Goal: Ask a question

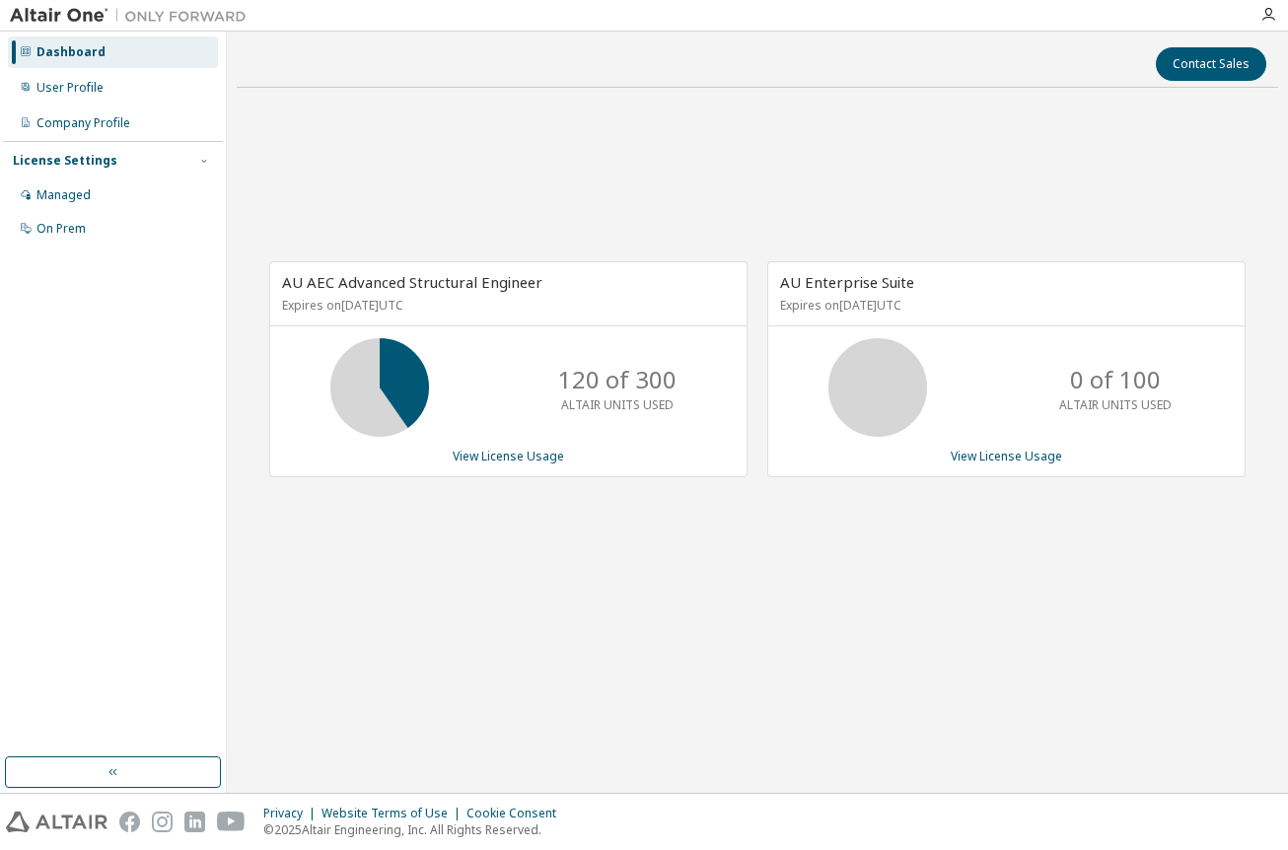
drag, startPoint x: 645, startPoint y: 601, endPoint x: 655, endPoint y: 603, distance: 10.1
click at [645, 601] on div "AU AEC Advanced Structural Engineer Expires on May 31, 2026 UTC 120 of 300 ALTA…" at bounding box center [758, 380] width 1042 height 552
click at [103, 189] on div "Managed" at bounding box center [113, 196] width 210 height 32
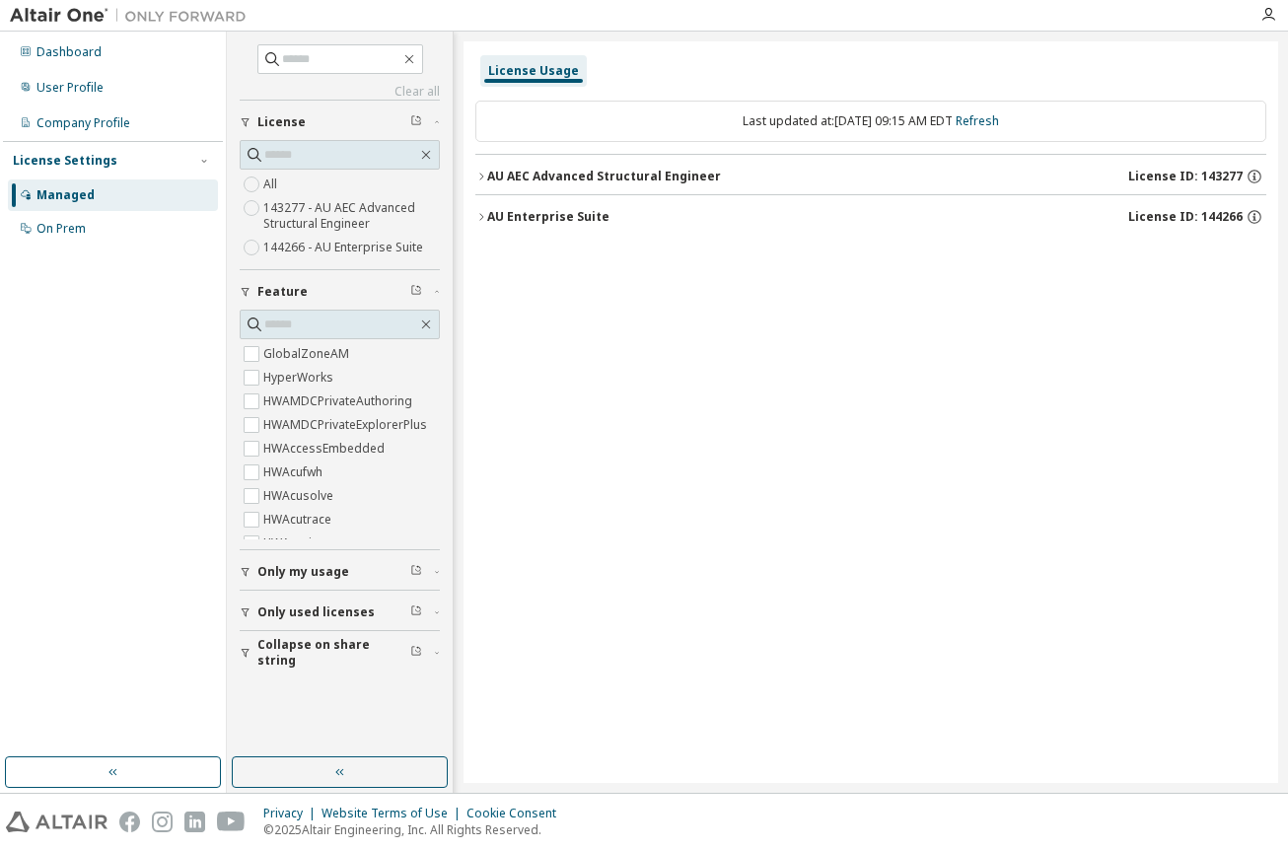
click at [679, 372] on div "License Usage Last updated at: Fri 2025-09-12 09:15 AM EDT Refresh AU AEC Advan…" at bounding box center [871, 412] width 815 height 742
click at [97, 61] on div "Dashboard" at bounding box center [113, 52] width 210 height 32
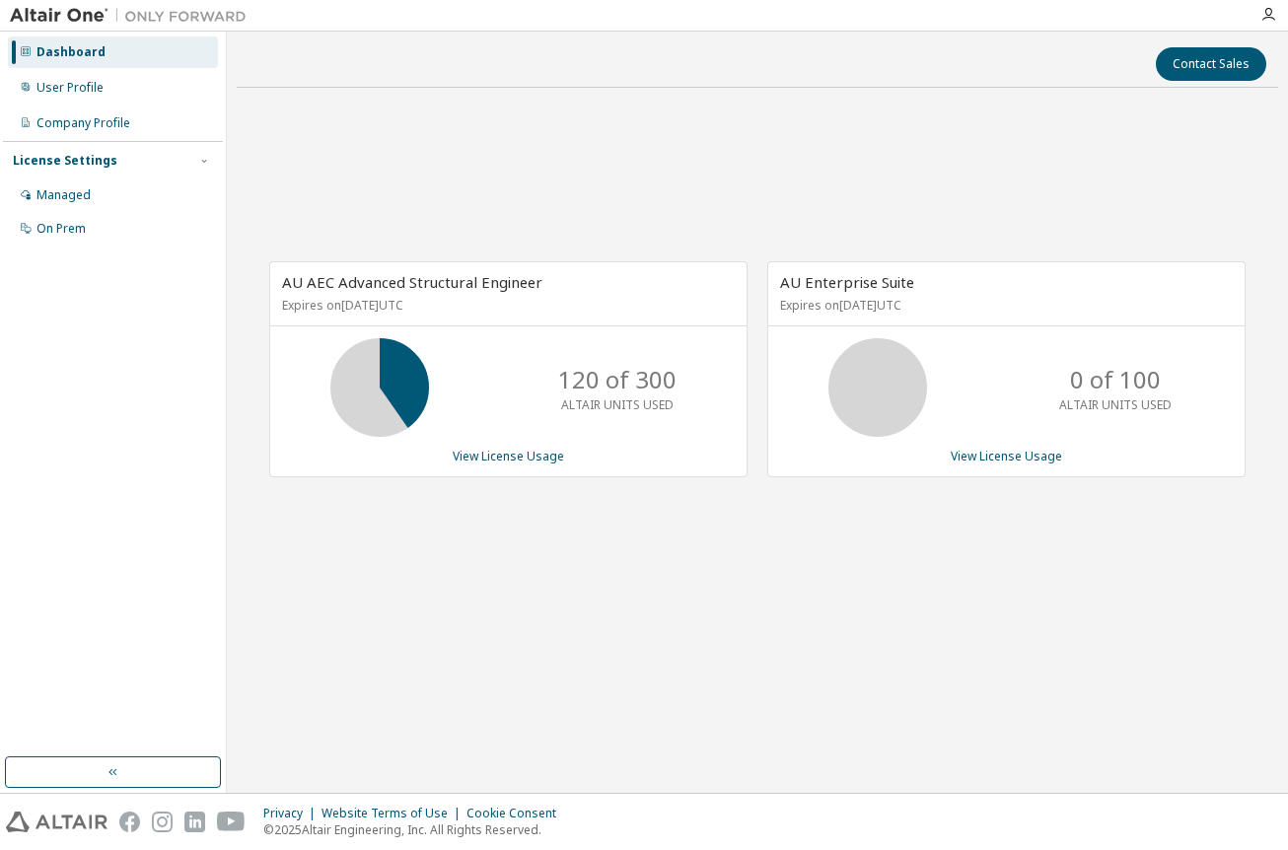
click at [668, 306] on p "Expires on May 31, 2026 UTC" at bounding box center [506, 305] width 448 height 17
click at [478, 459] on link "View License Usage" at bounding box center [508, 456] width 111 height 17
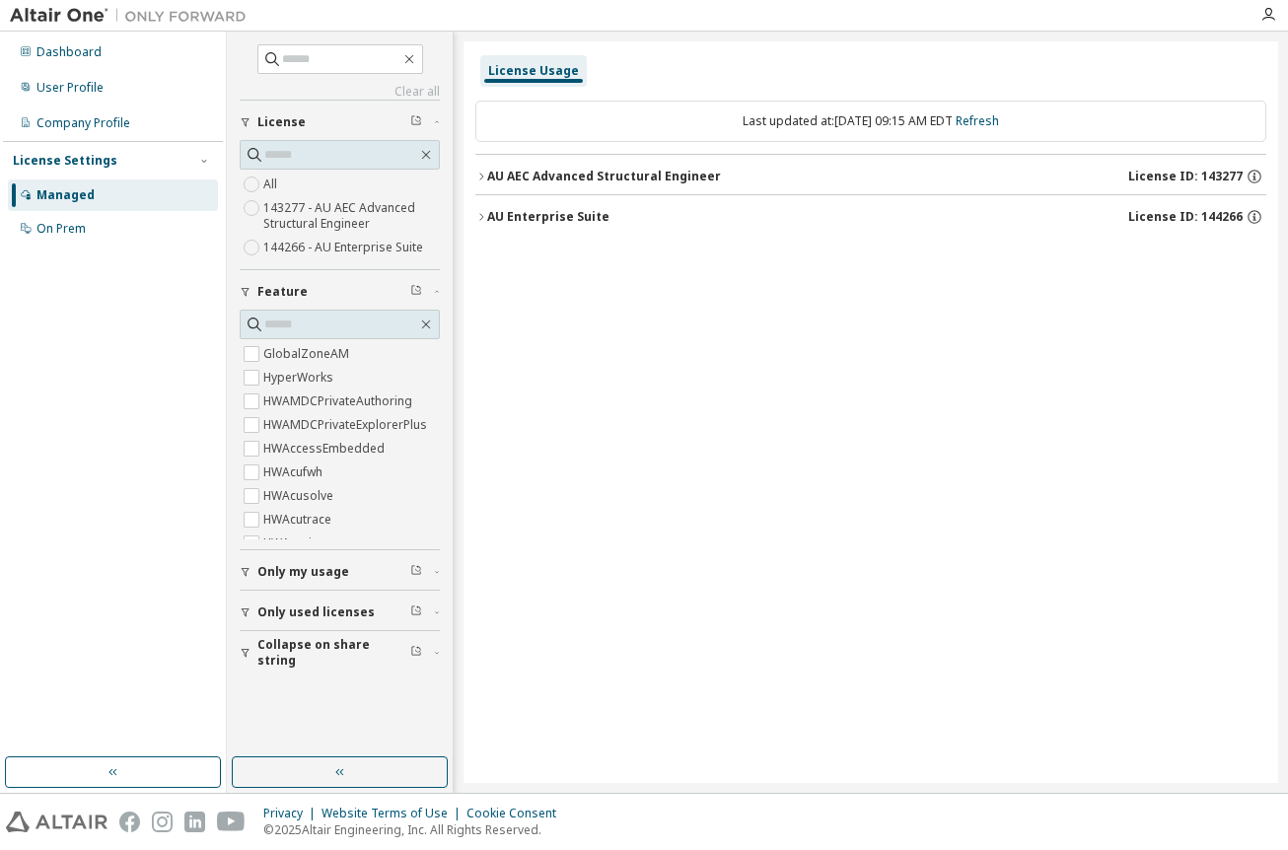
drag, startPoint x: 970, startPoint y: 430, endPoint x: 949, endPoint y: 406, distance: 31.5
click at [970, 430] on div "License Usage Last updated at: Fri 2025-09-12 09:15 AM EDT Refresh AU AEC Advan…" at bounding box center [871, 412] width 815 height 742
click at [992, 347] on div "License Usage Last updated at: Fri 2025-09-12 09:15 AM EDT Refresh AU AEC Advan…" at bounding box center [871, 412] width 815 height 742
click at [104, 14] on img at bounding box center [133, 16] width 247 height 20
click at [172, 15] on img at bounding box center [133, 16] width 247 height 20
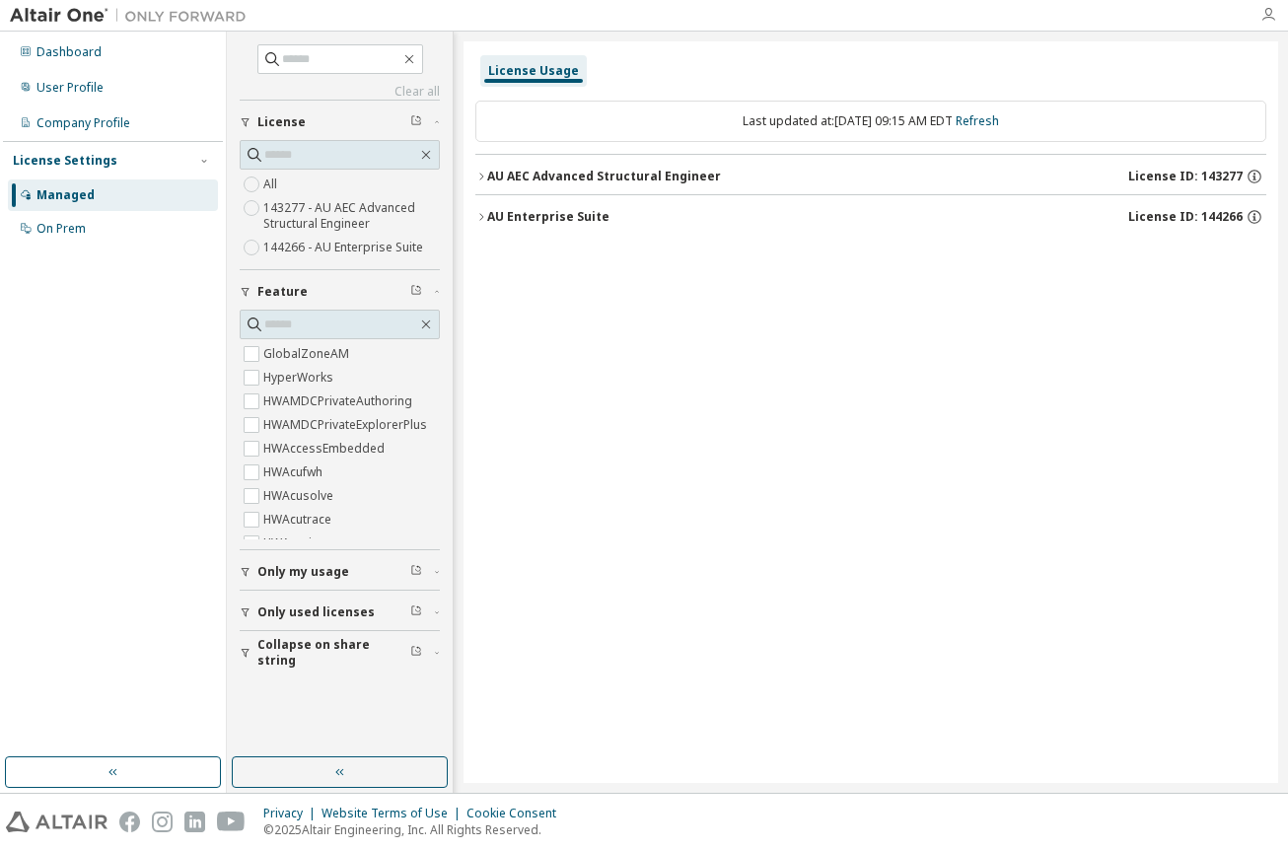
click at [1272, 13] on icon "button" at bounding box center [1269, 15] width 16 height 16
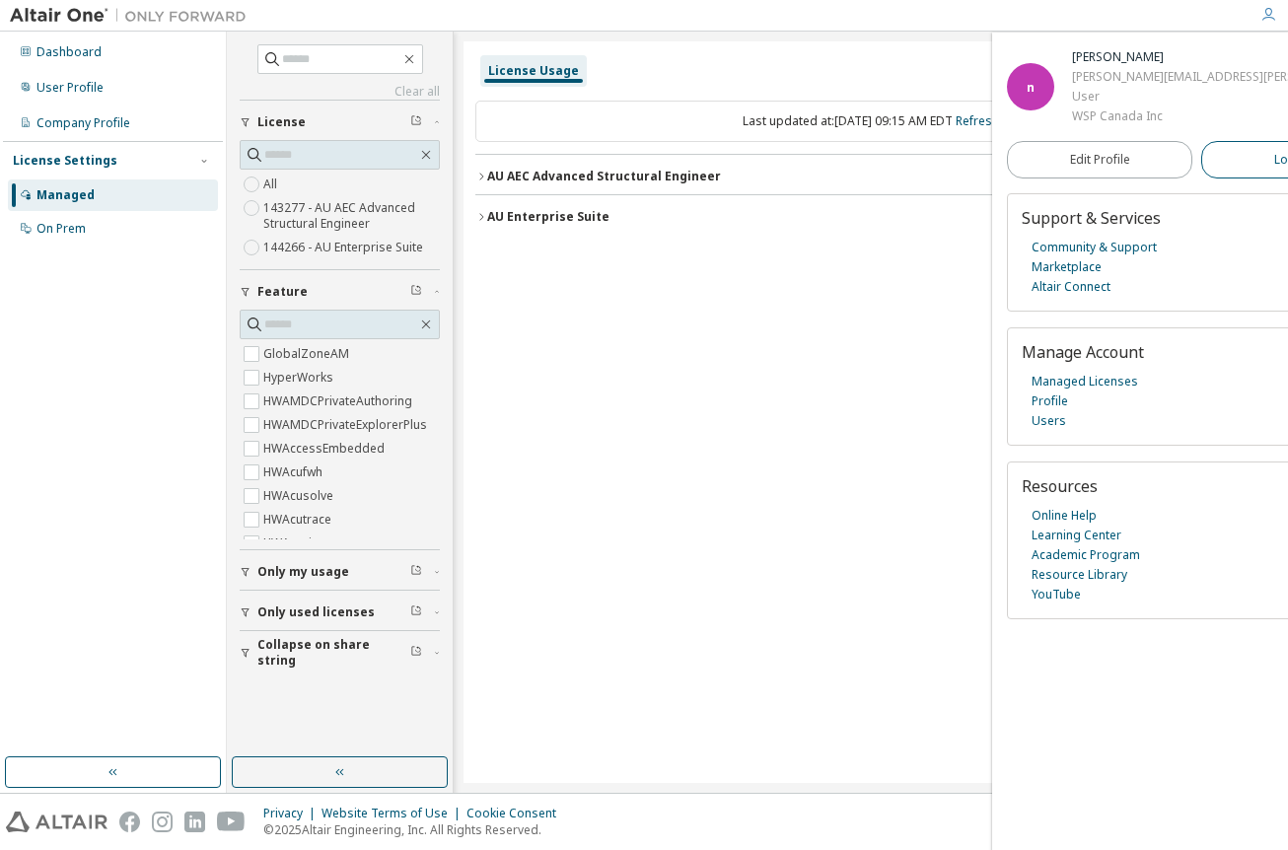
click at [1201, 165] on button "Logout" at bounding box center [1293, 159] width 185 height 37
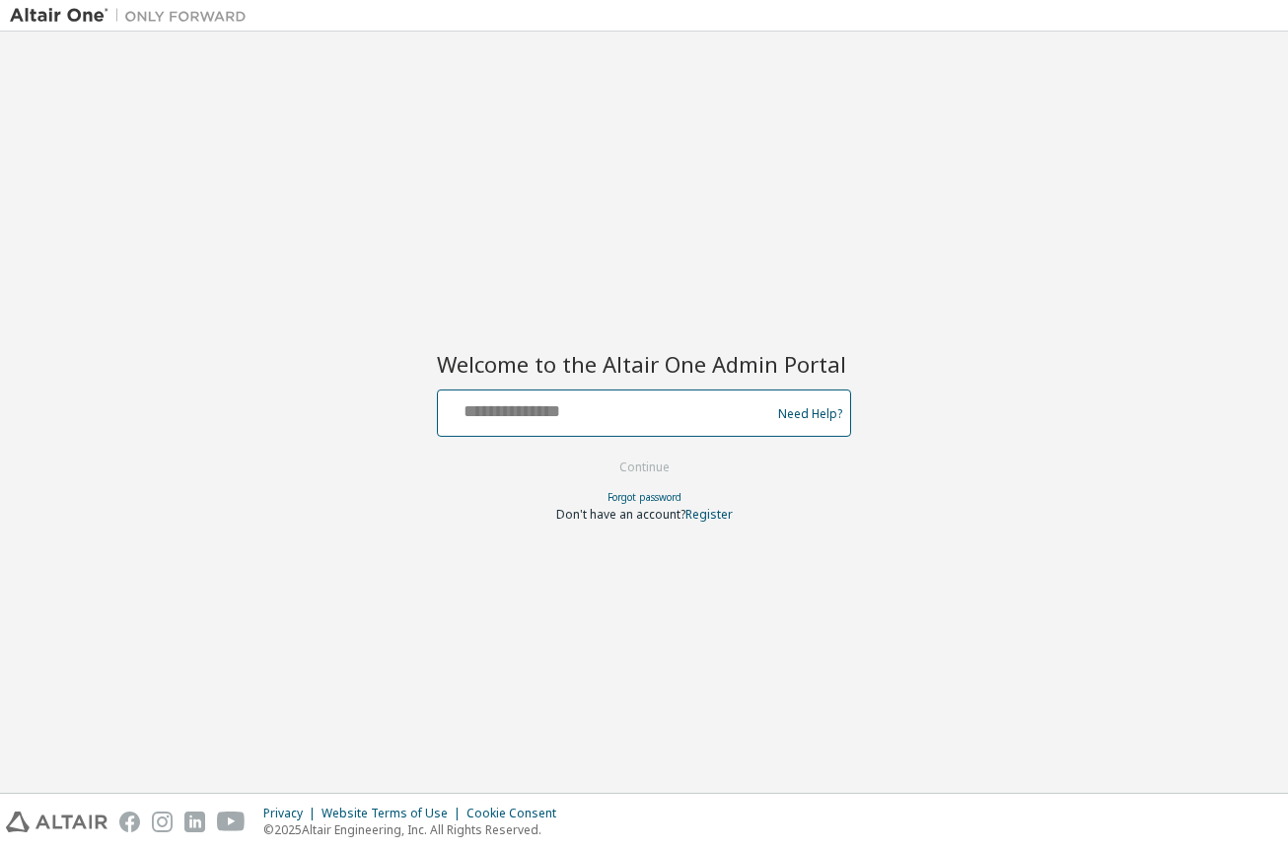
click at [566, 404] on input "text" at bounding box center [607, 409] width 323 height 29
type input "**********"
click at [599, 453] on button "Continue" at bounding box center [645, 468] width 92 height 30
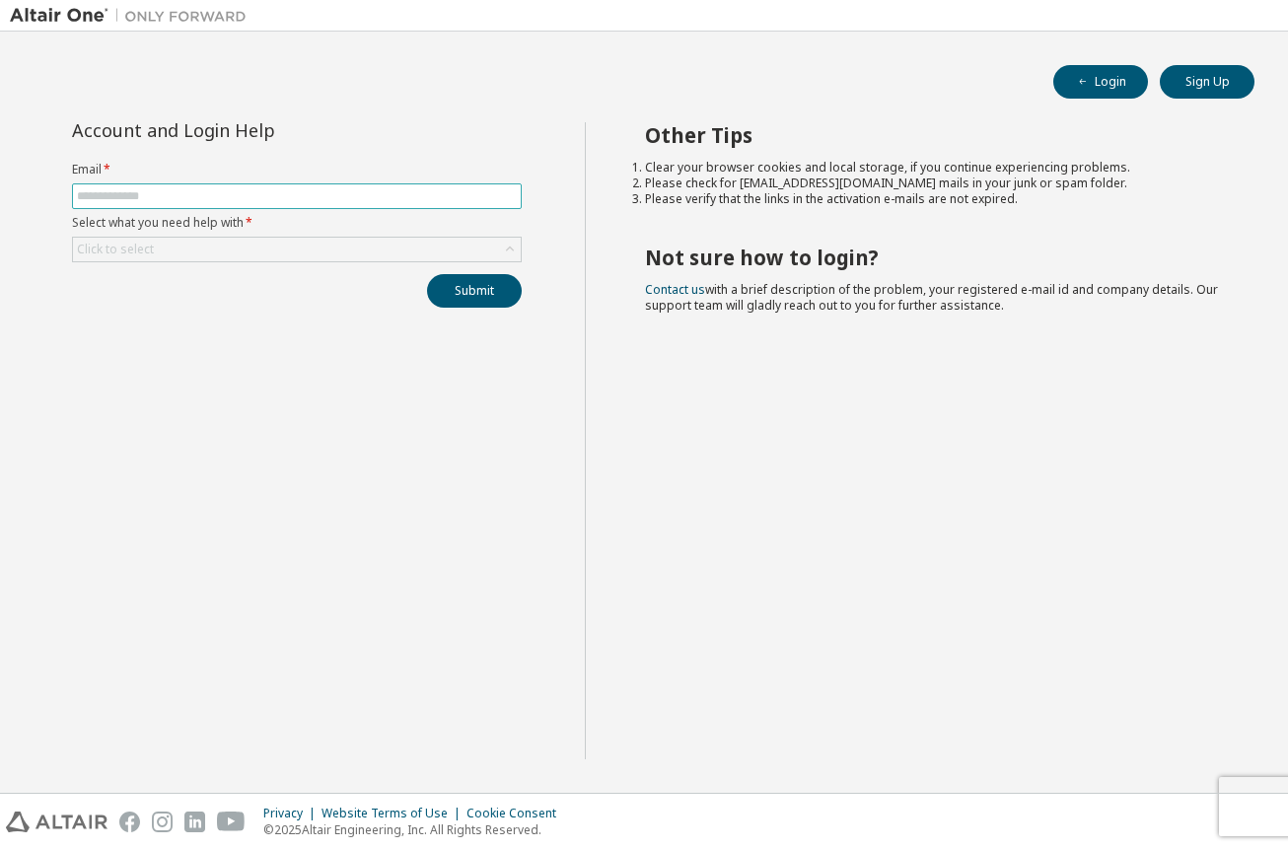
click at [288, 188] on input "text" at bounding box center [297, 196] width 440 height 16
click at [706, 211] on div "Other Tips Clear your browser cookies and local storage, if you continue experi…" at bounding box center [932, 440] width 694 height 637
click at [441, 193] on input "text" at bounding box center [297, 196] width 440 height 16
type input "**********"
click at [359, 253] on div "Click to select" at bounding box center [297, 250] width 448 height 24
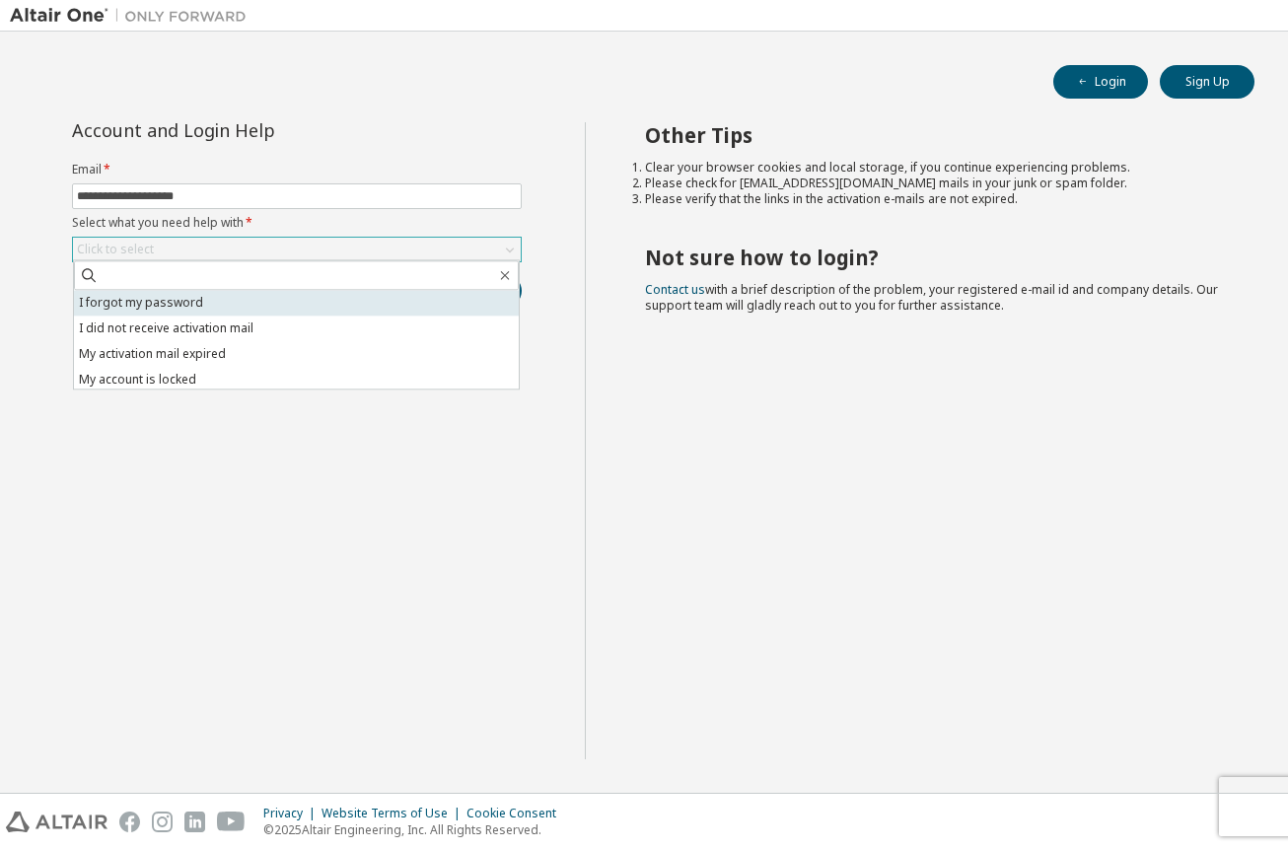
click at [363, 311] on li "I forgot my password" at bounding box center [296, 303] width 445 height 26
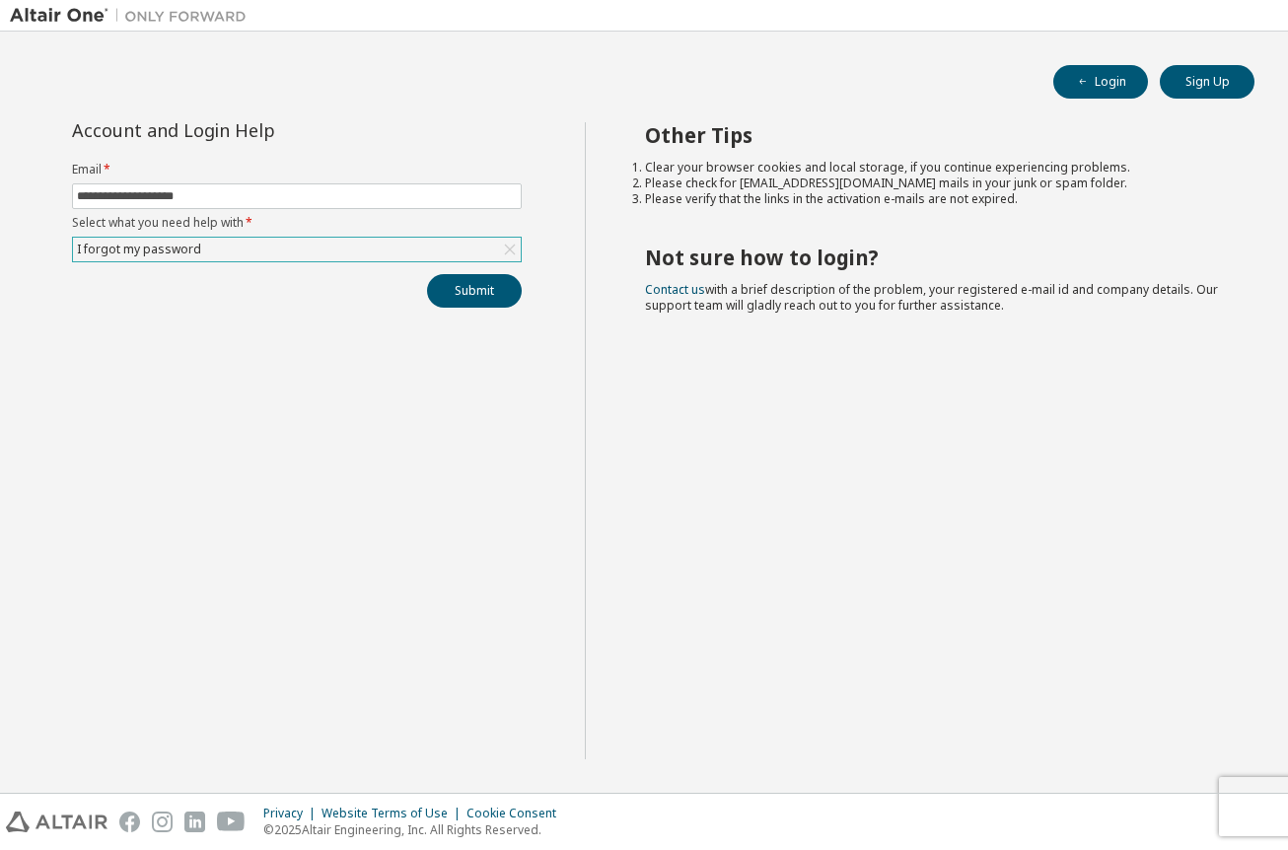
click at [398, 503] on div "**********" at bounding box center [297, 440] width 575 height 637
click at [181, 628] on div "**********" at bounding box center [297, 440] width 575 height 637
click at [341, 589] on div "**********" at bounding box center [297, 440] width 575 height 637
click at [451, 293] on button "Submit" at bounding box center [474, 291] width 95 height 34
click at [519, 465] on div "**********" at bounding box center [297, 440] width 575 height 637
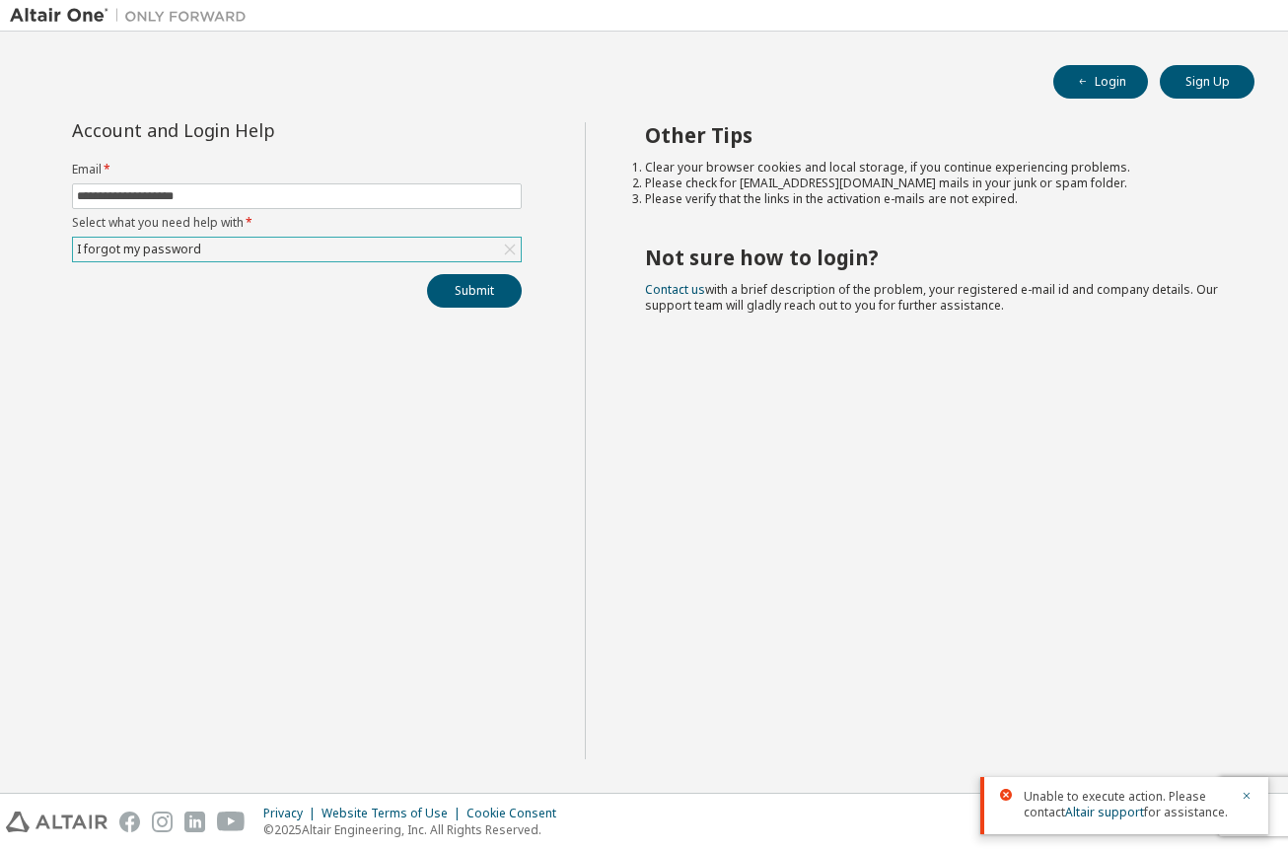
click at [812, 405] on div "Other Tips Clear your browser cookies and local storage, if you continue experi…" at bounding box center [932, 440] width 694 height 637
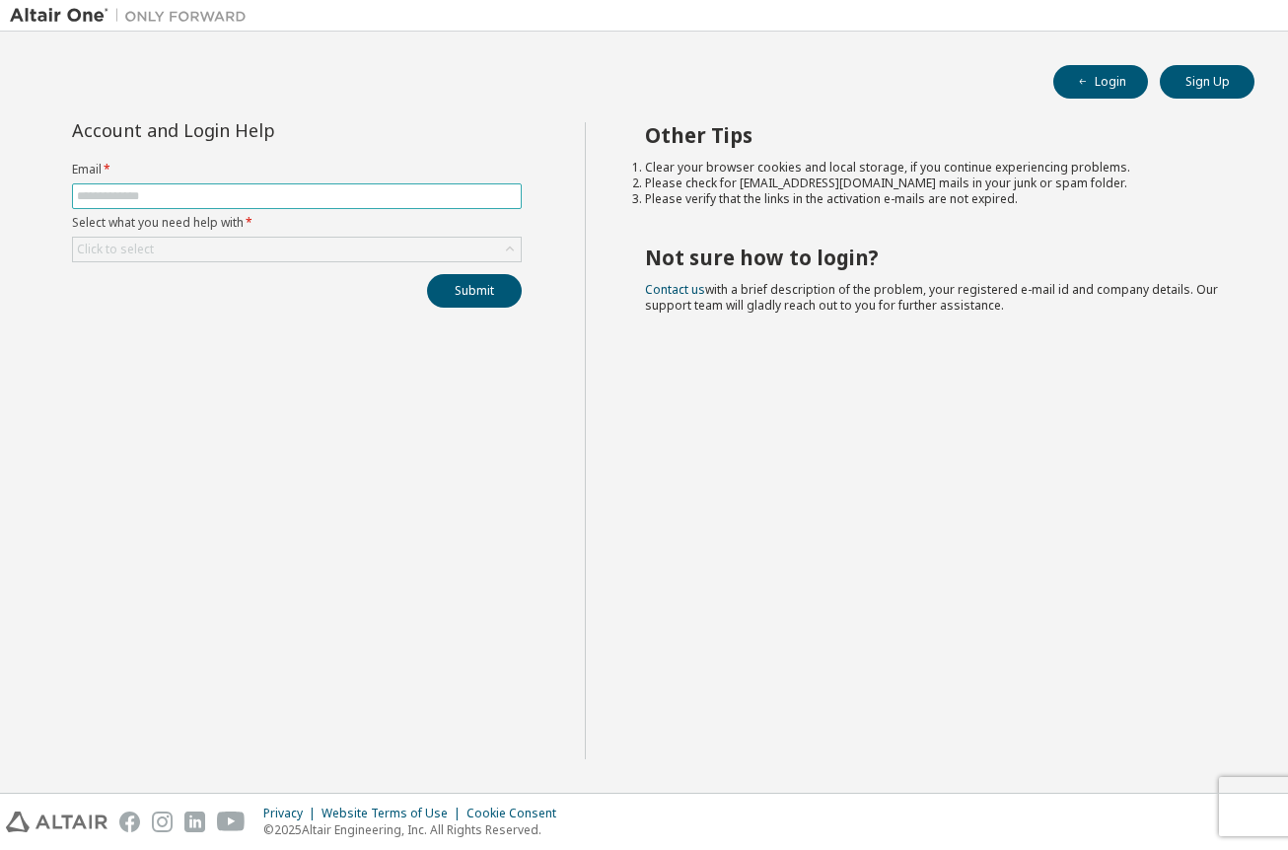
click at [207, 204] on span at bounding box center [297, 196] width 450 height 26
click at [213, 197] on input "text" at bounding box center [297, 196] width 440 height 16
type input "**********"
click at [239, 251] on div "Click to select" at bounding box center [297, 250] width 448 height 24
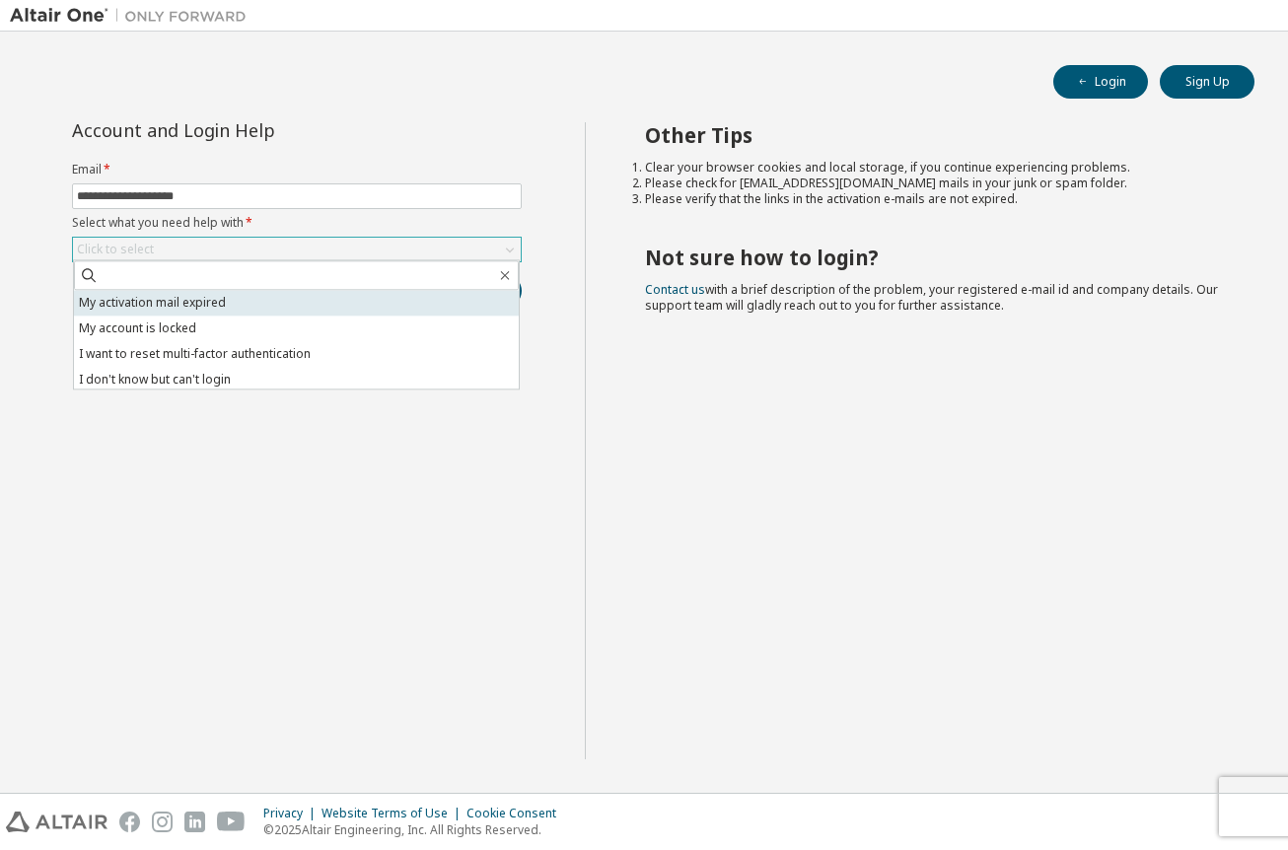
scroll to position [55, 0]
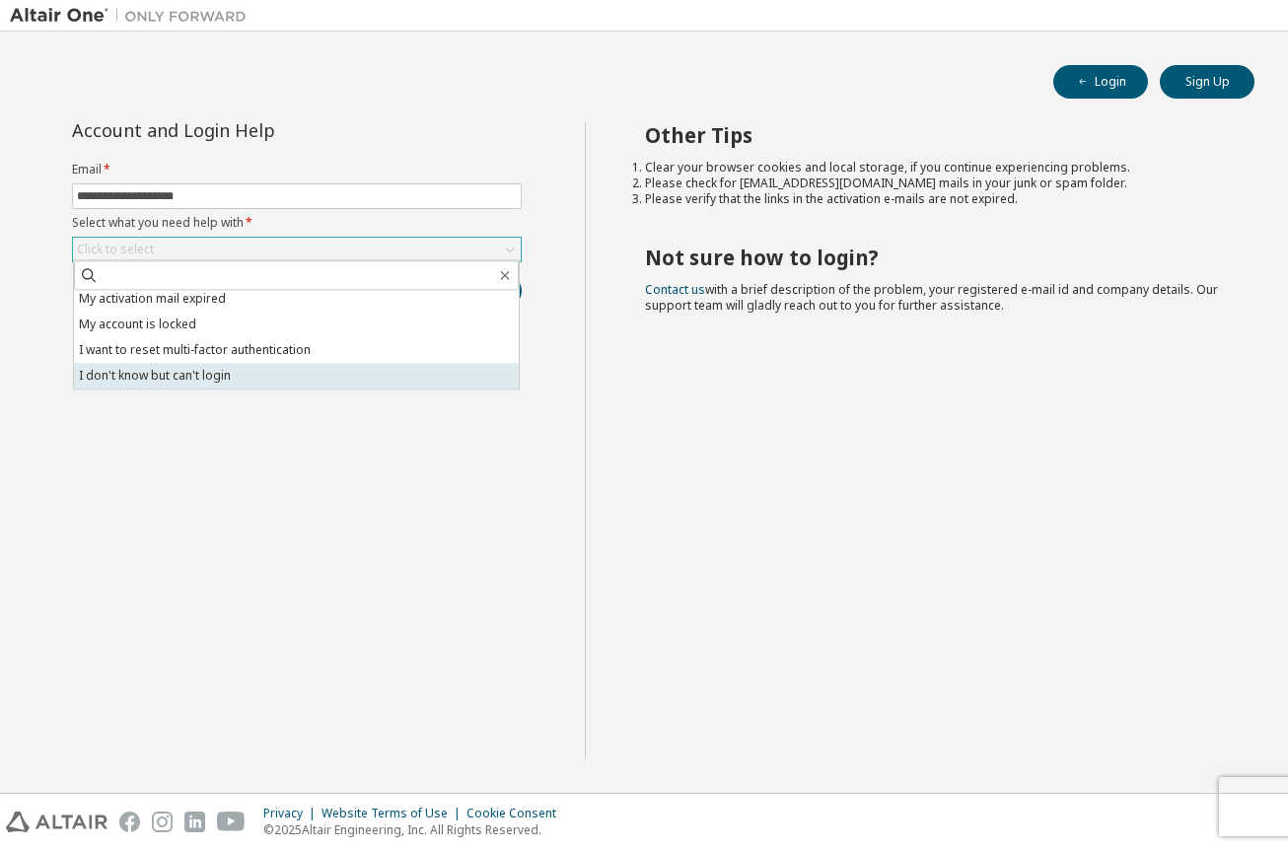
click at [267, 366] on li "I don't know but can't login" at bounding box center [296, 376] width 445 height 26
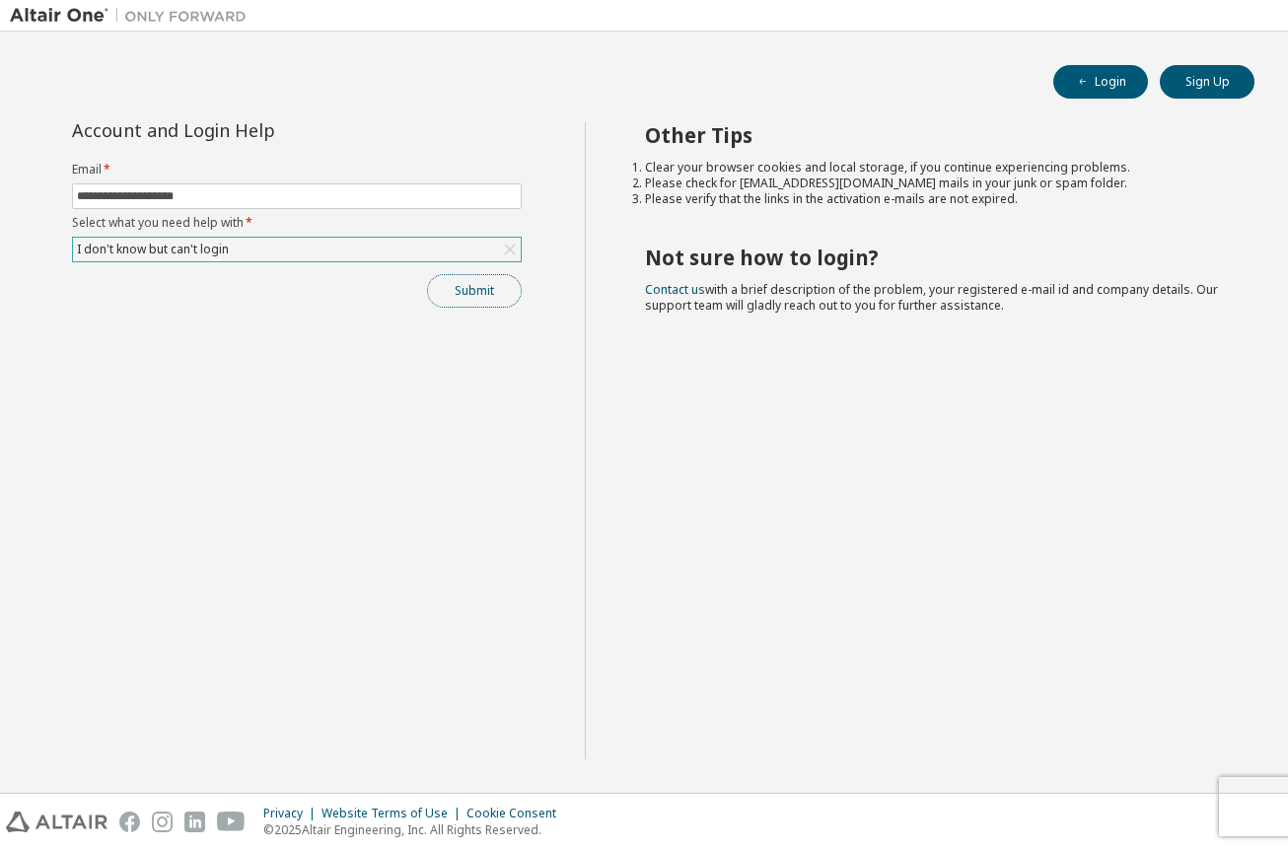
click at [487, 281] on button "Submit" at bounding box center [474, 291] width 95 height 34
click at [1147, 800] on link "Altair support" at bounding box center [1145, 796] width 79 height 17
click at [905, 328] on div "Other Tips Clear your browser cookies and local storage, if you continue experi…" at bounding box center [932, 440] width 694 height 637
click at [1158, 568] on div "Other Tips Clear your browser cookies and local storage, if you continue experi…" at bounding box center [932, 440] width 694 height 637
